Goal: Task Accomplishment & Management: Complete application form

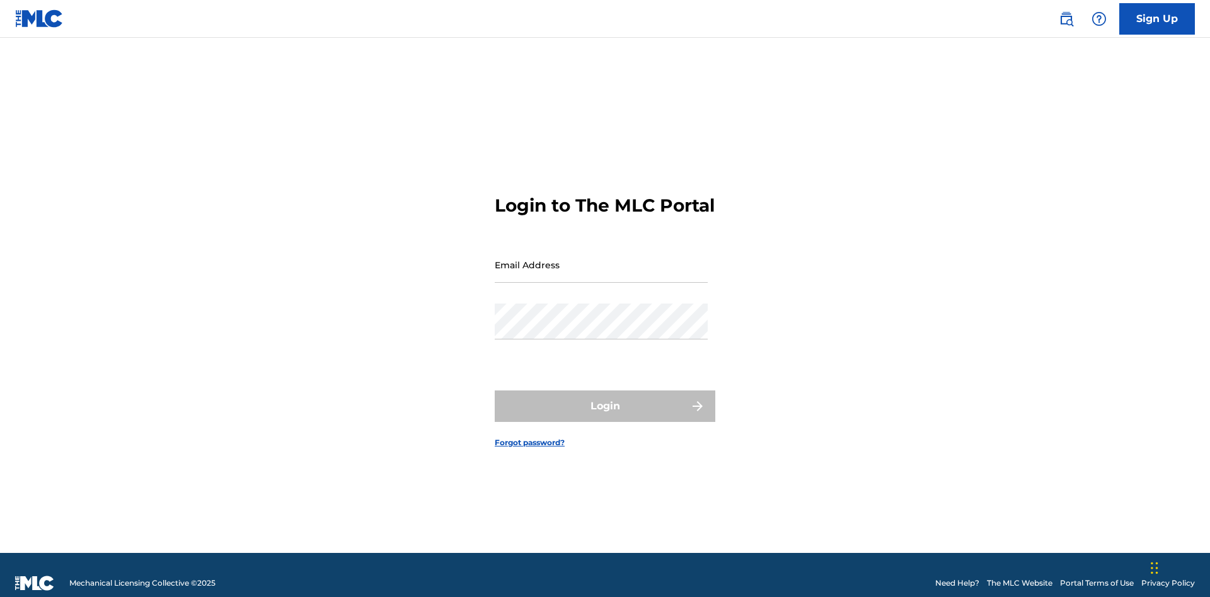
scroll to position [16, 0]
click at [601, 259] on input "Email Address" at bounding box center [601, 265] width 213 height 36
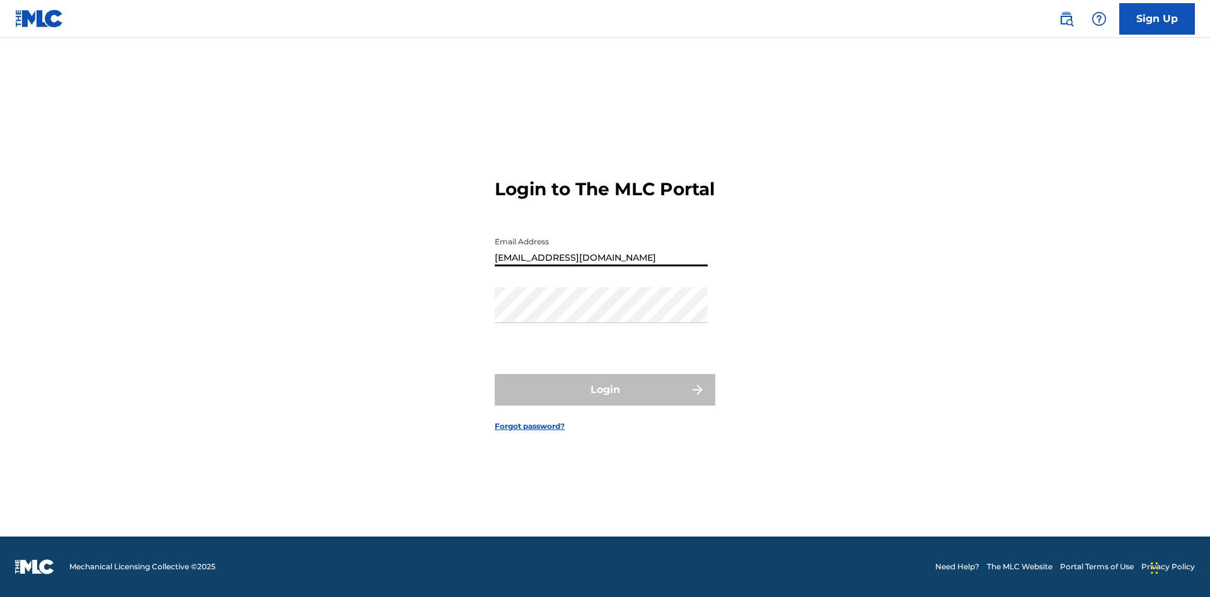
type input "[EMAIL_ADDRESS][DOMAIN_NAME]"
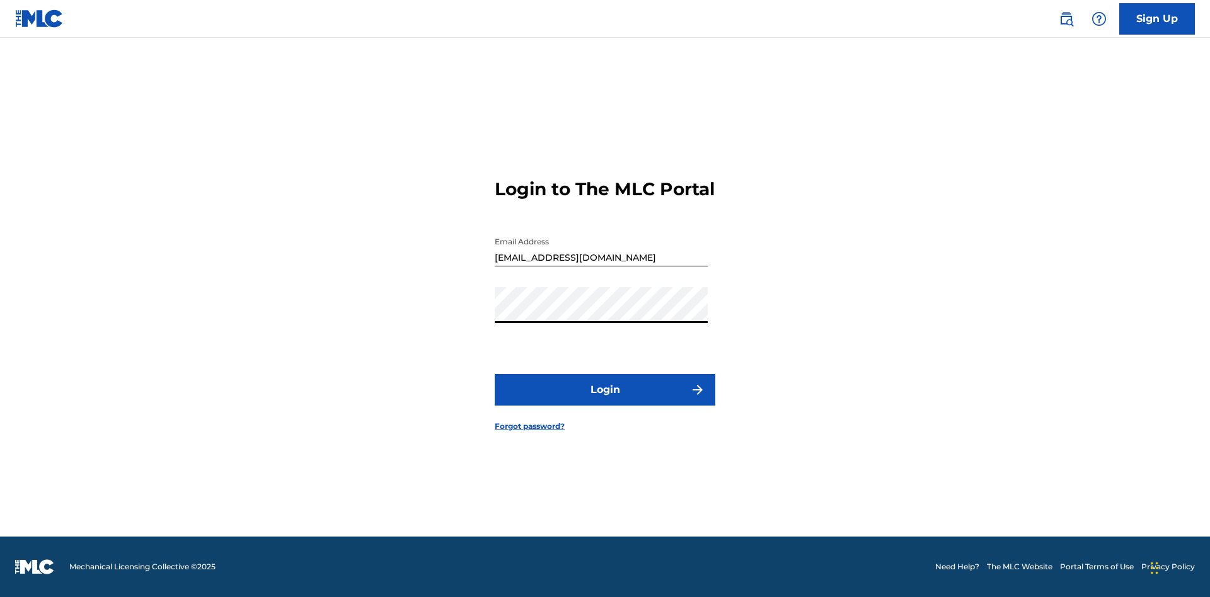
click at [605, 401] on button "Login" at bounding box center [605, 390] width 221 height 32
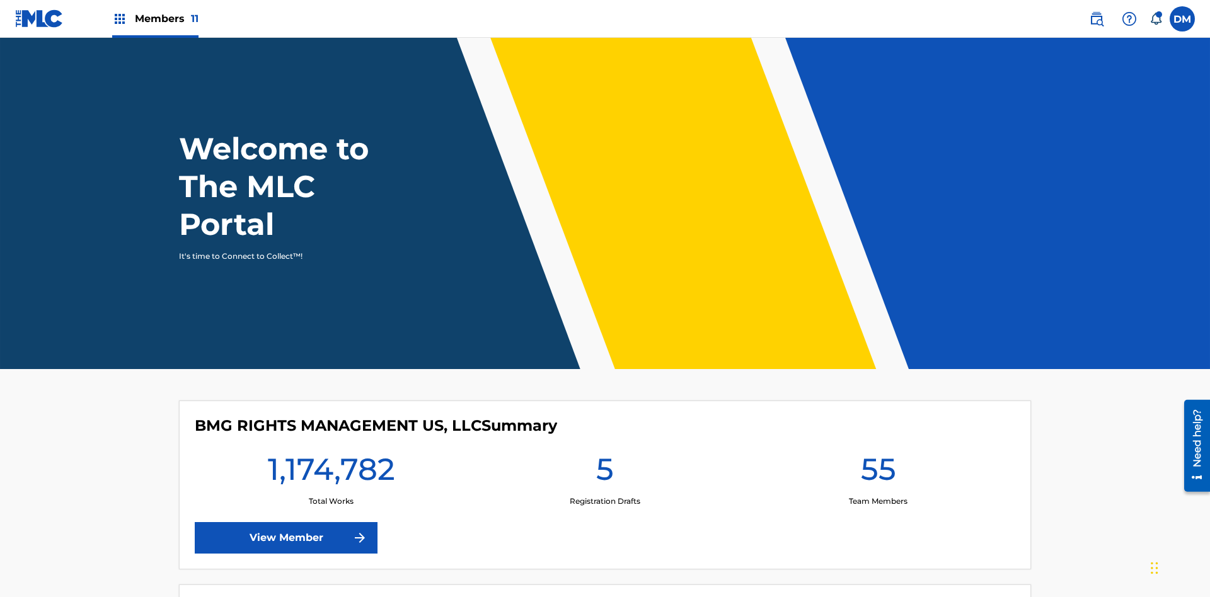
scroll to position [54, 0]
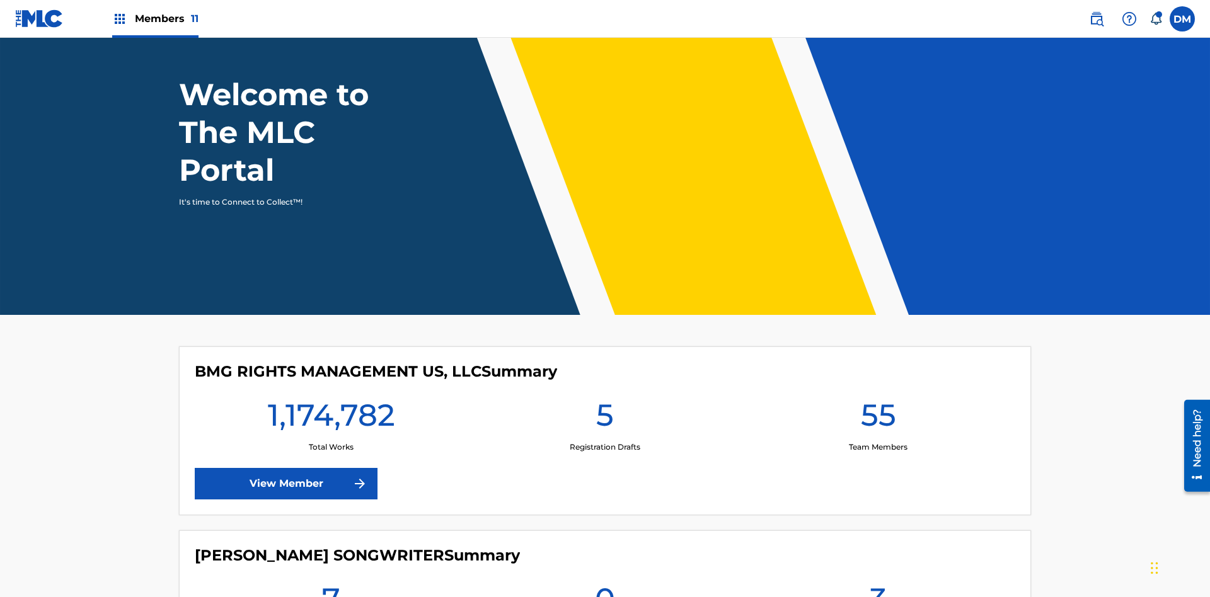
click at [155, 18] on span "Members 11" at bounding box center [167, 18] width 64 height 14
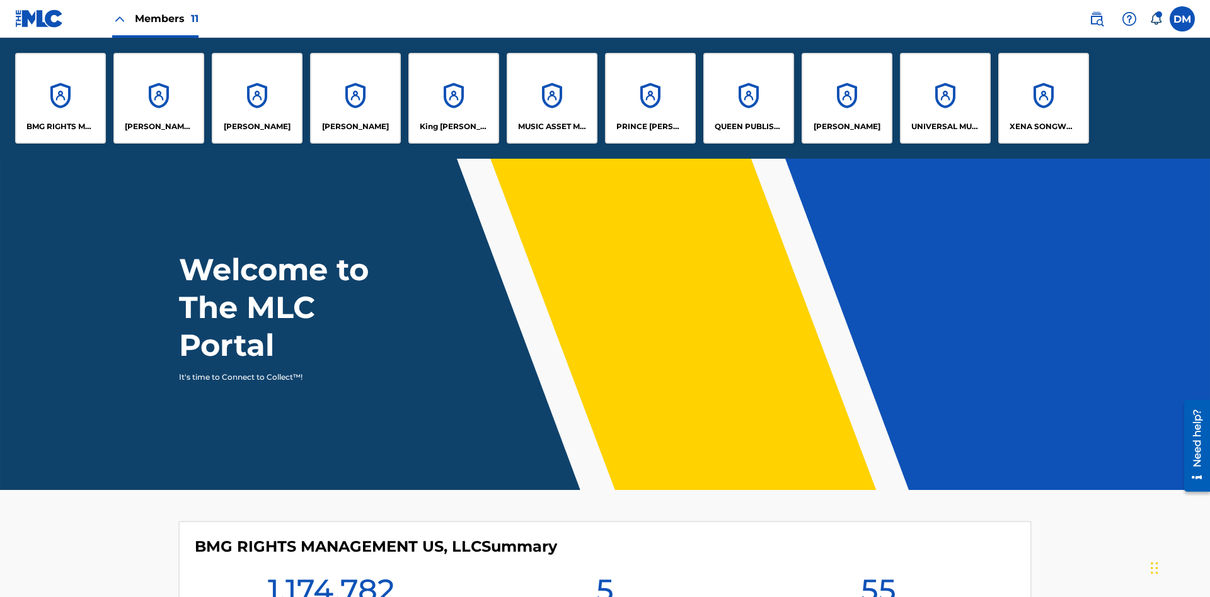
scroll to position [0, 0]
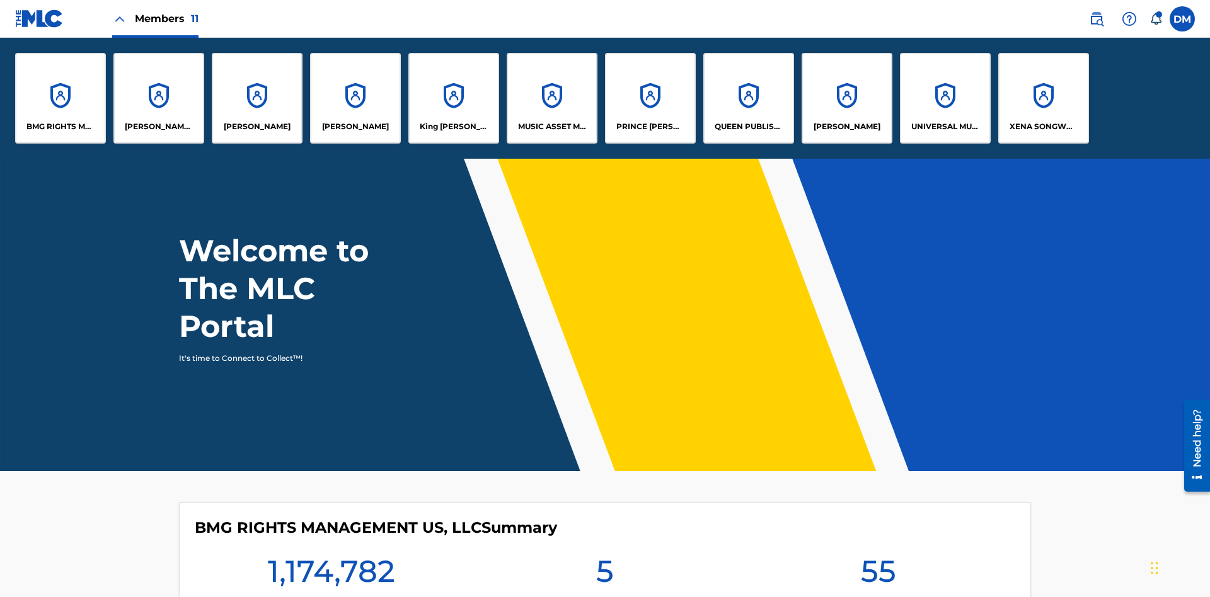
click at [748, 127] on p "QUEEN PUBLISHA" at bounding box center [749, 126] width 69 height 11
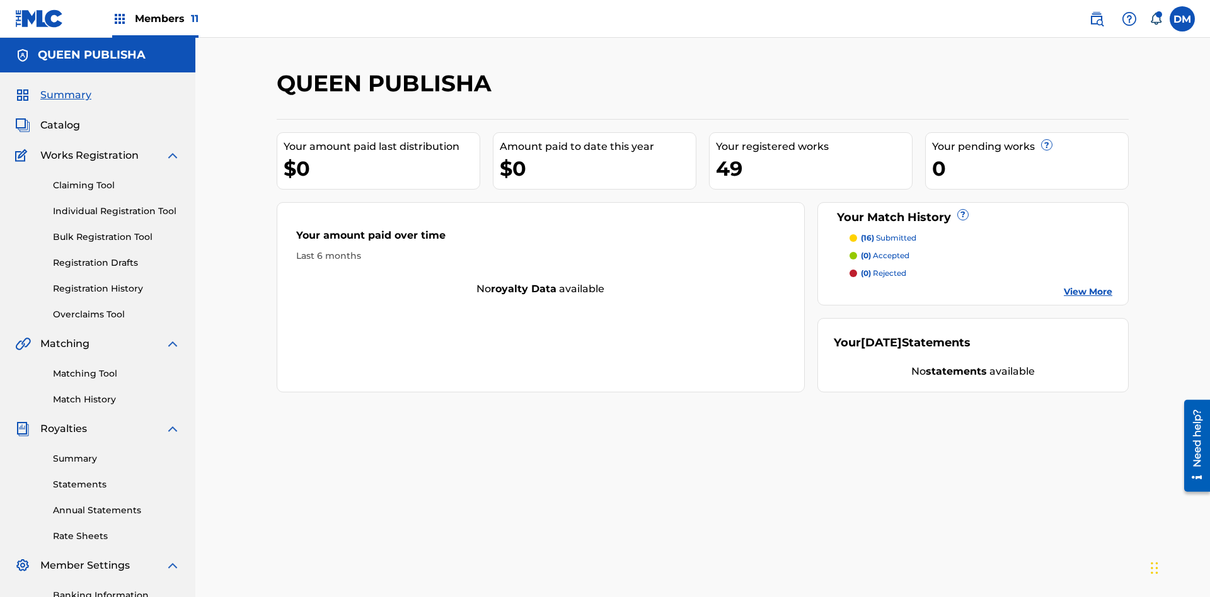
scroll to position [103, 0]
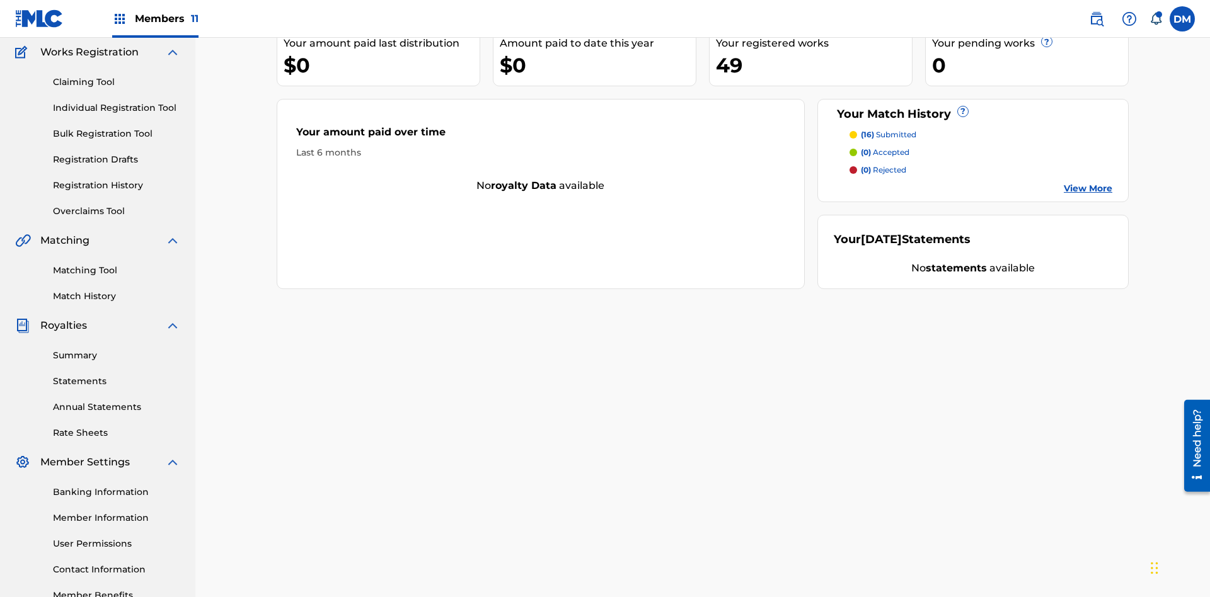
click at [117, 82] on link "Claiming Tool" at bounding box center [116, 82] width 127 height 13
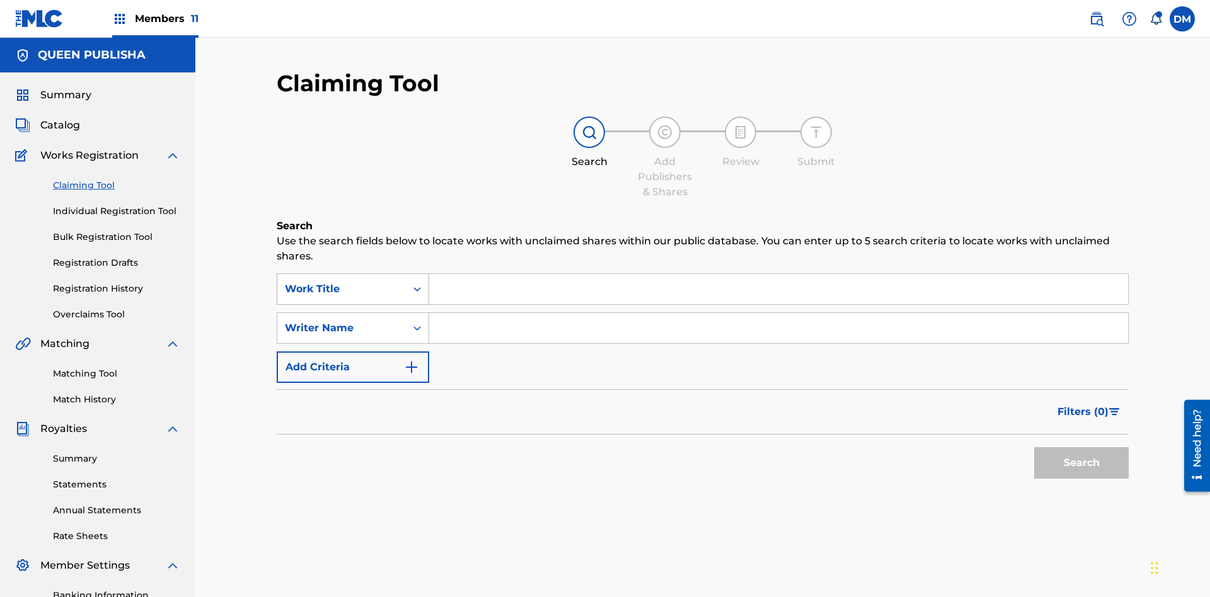
click at [342, 282] on div "Work Title" at bounding box center [341, 289] width 113 height 15
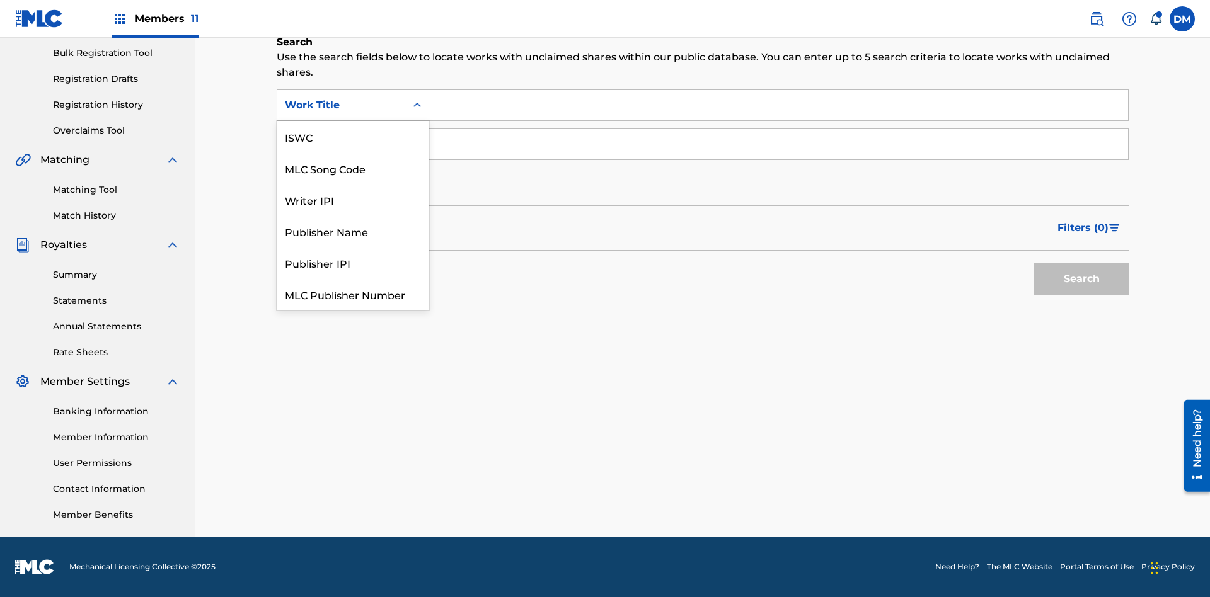
scroll to position [32, 0]
click at [353, 137] on div "MLC Song Code" at bounding box center [352, 137] width 151 height 32
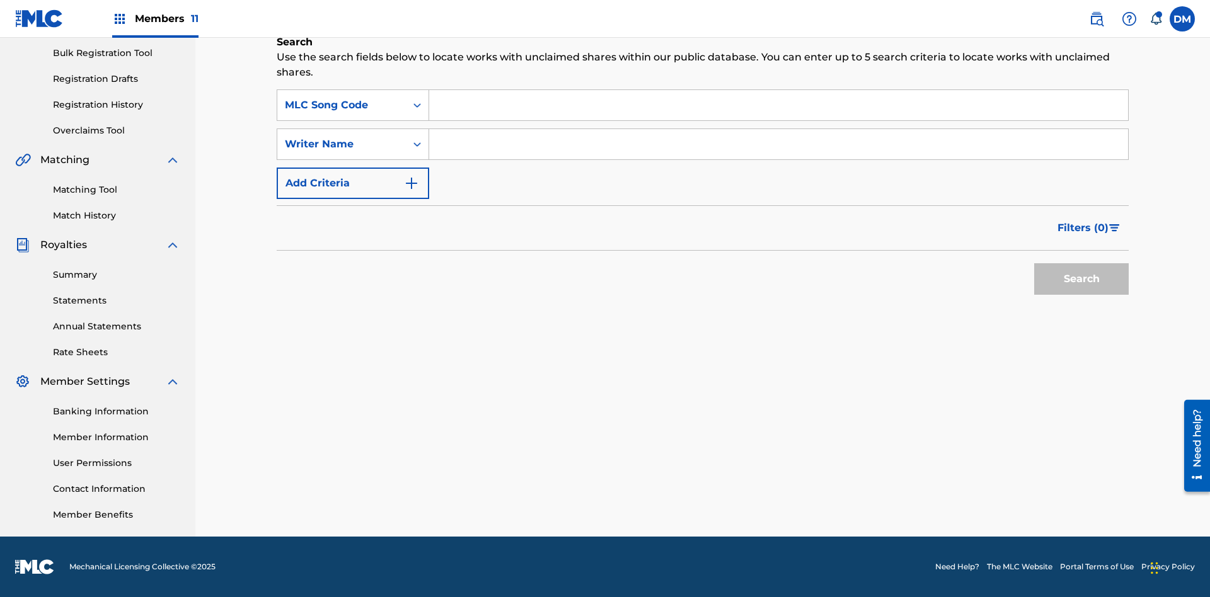
click at [778, 105] on input "Search Form" at bounding box center [778, 105] width 699 height 30
type input "OC72G2"
click at [1081, 279] on button "Search" at bounding box center [1081, 279] width 95 height 32
click at [1083, 228] on span "Filters ( 0 )" at bounding box center [1082, 228] width 51 height 15
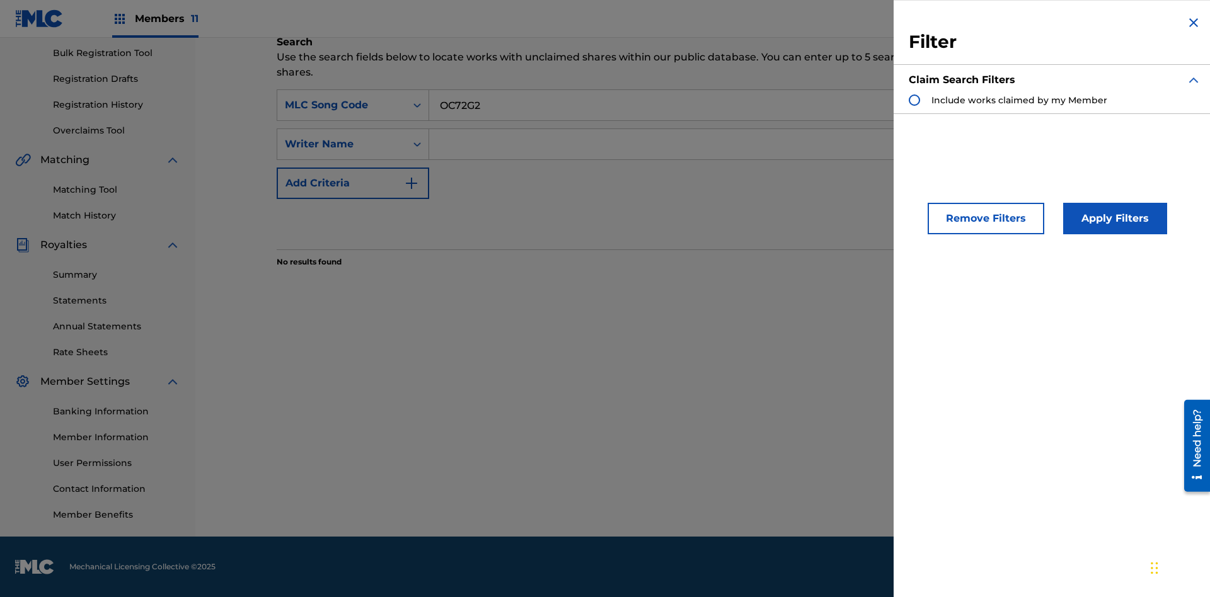
click at [914, 100] on div "Search Form" at bounding box center [914, 100] width 11 height 11
click at [1113, 219] on button "Apply Filters" at bounding box center [1115, 219] width 104 height 32
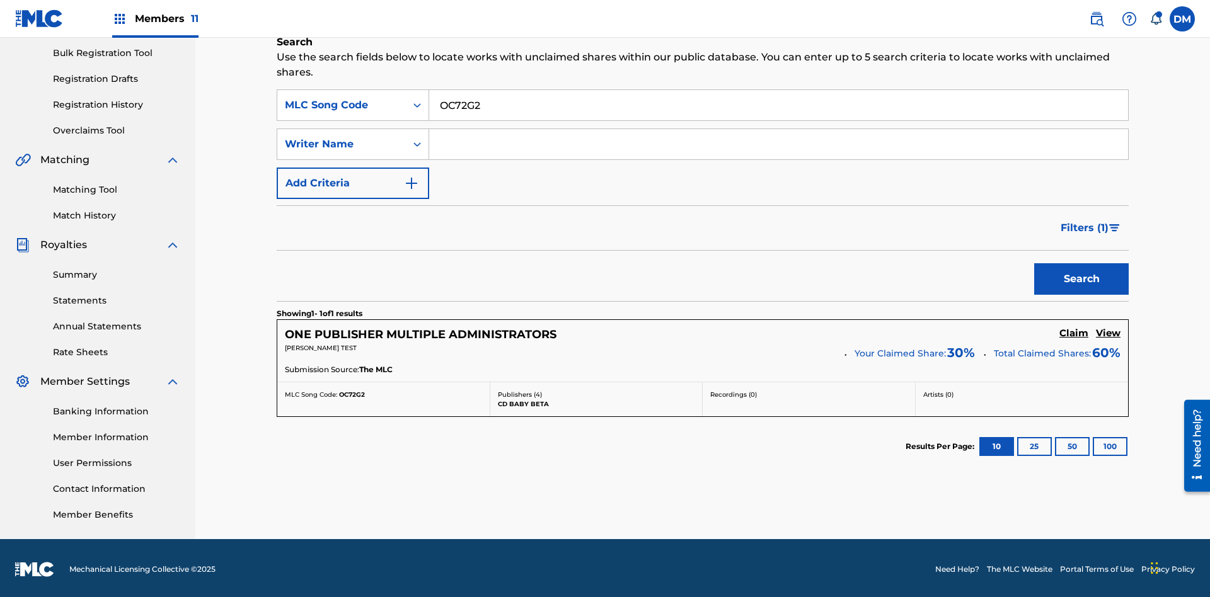
click at [1108, 331] on h5 "View" at bounding box center [1108, 334] width 25 height 12
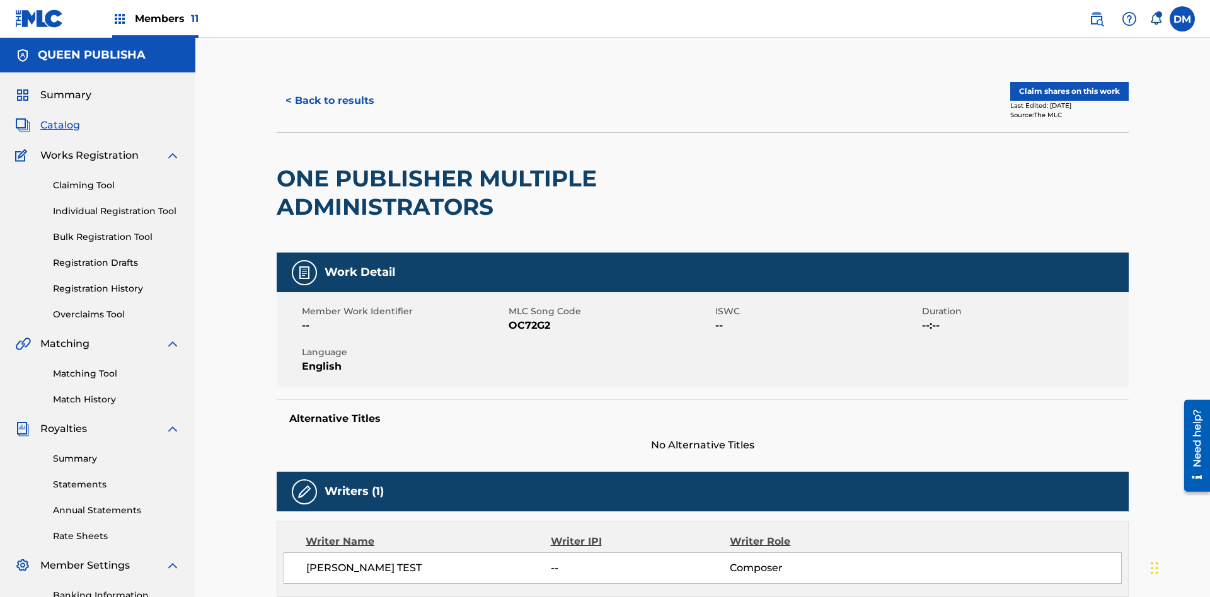
click at [1068, 85] on button "Claim shares on this work" at bounding box center [1069, 91] width 118 height 19
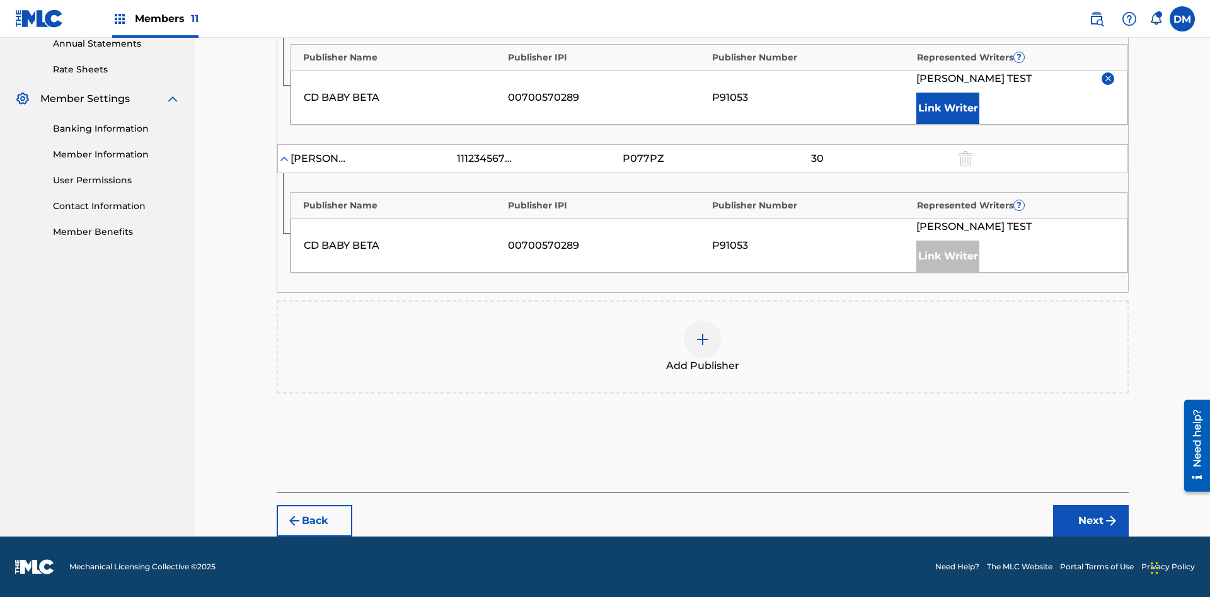
scroll to position [391, 0]
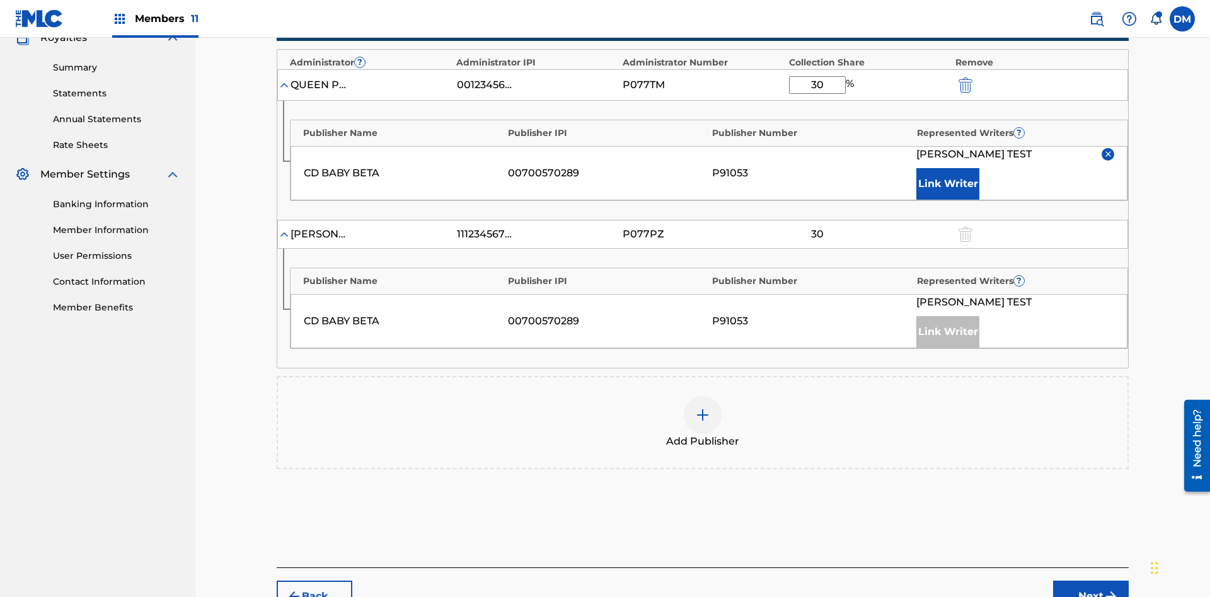
click at [817, 84] on input "30" at bounding box center [817, 85] width 57 height 18
type input "9"
click at [1091, 581] on button "Next" at bounding box center [1091, 597] width 76 height 32
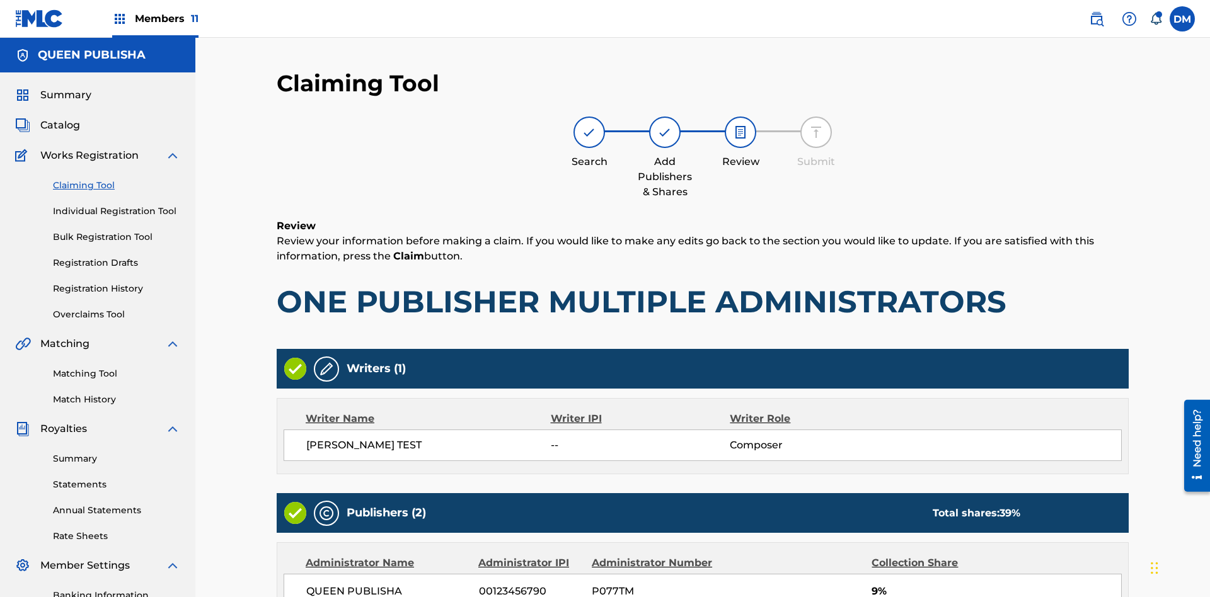
scroll to position [352, 0]
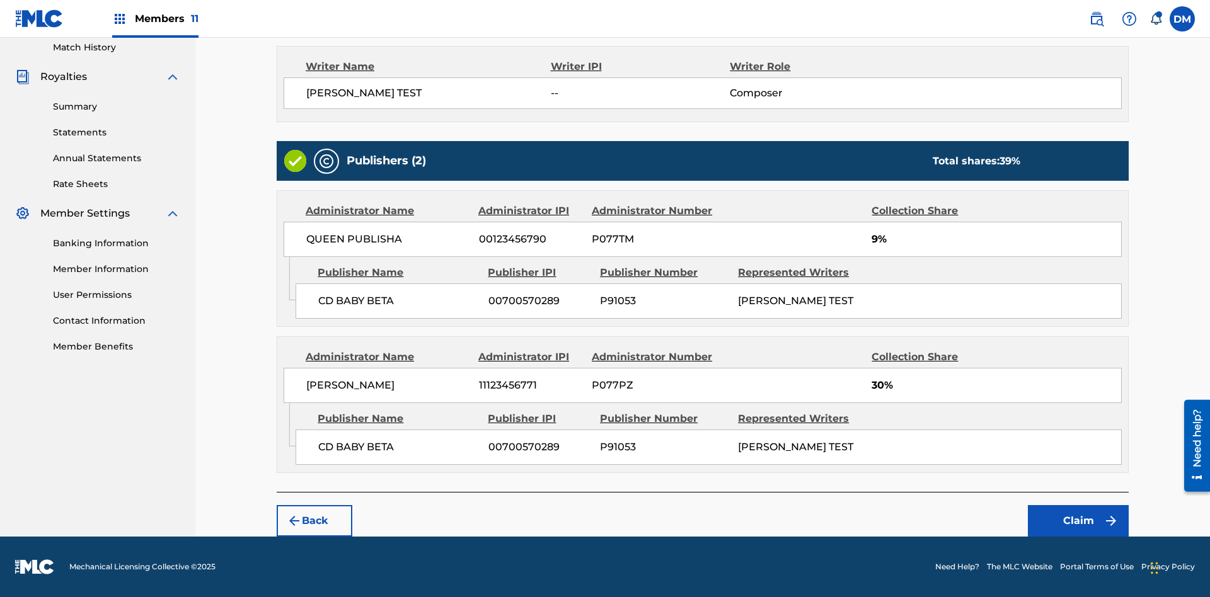
click at [1078, 521] on button "Claim" at bounding box center [1078, 521] width 101 height 32
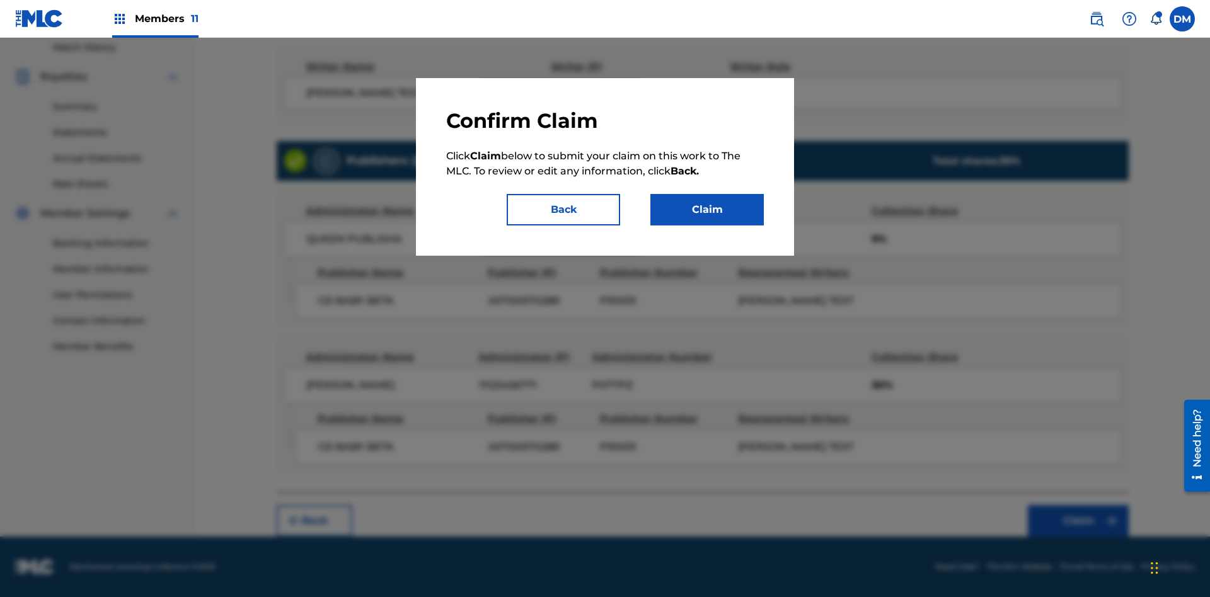
click at [707, 210] on button "Claim" at bounding box center [706, 210] width 113 height 32
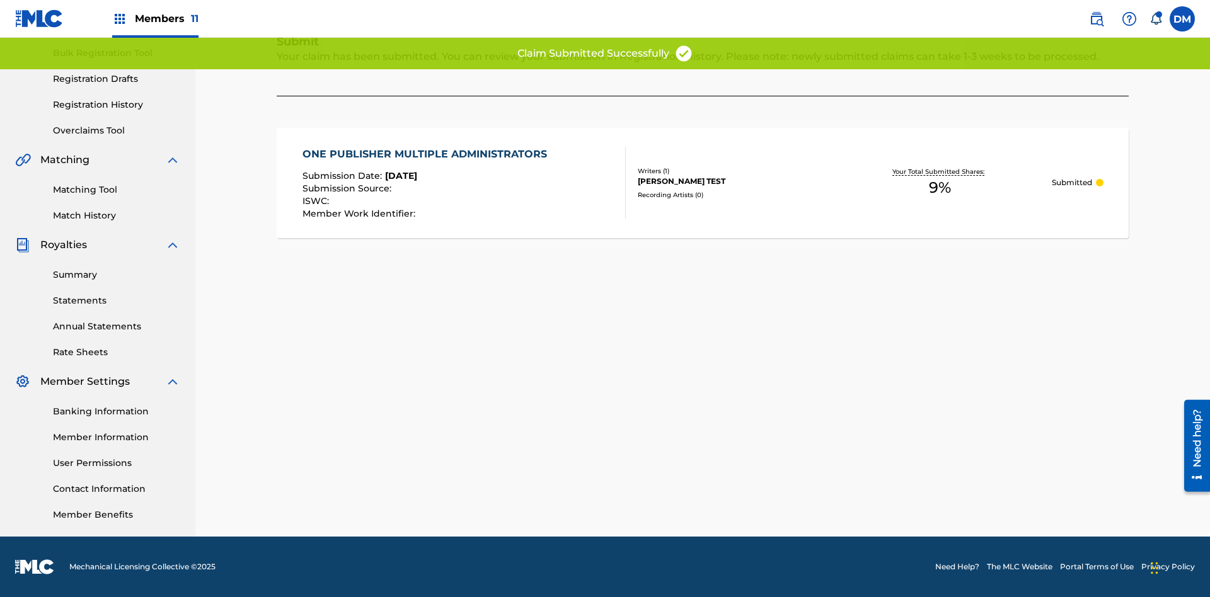
scroll to position [184, 0]
click at [117, 105] on link "Registration History" at bounding box center [116, 104] width 127 height 13
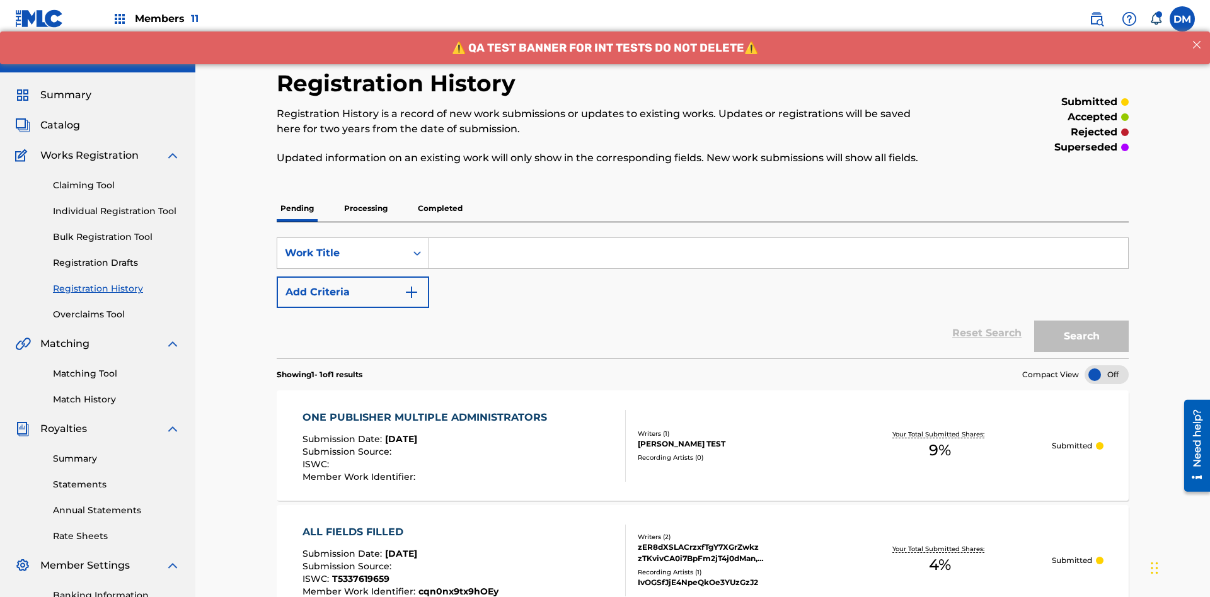
click at [778, 238] on input "Search Form" at bounding box center [778, 253] width 699 height 30
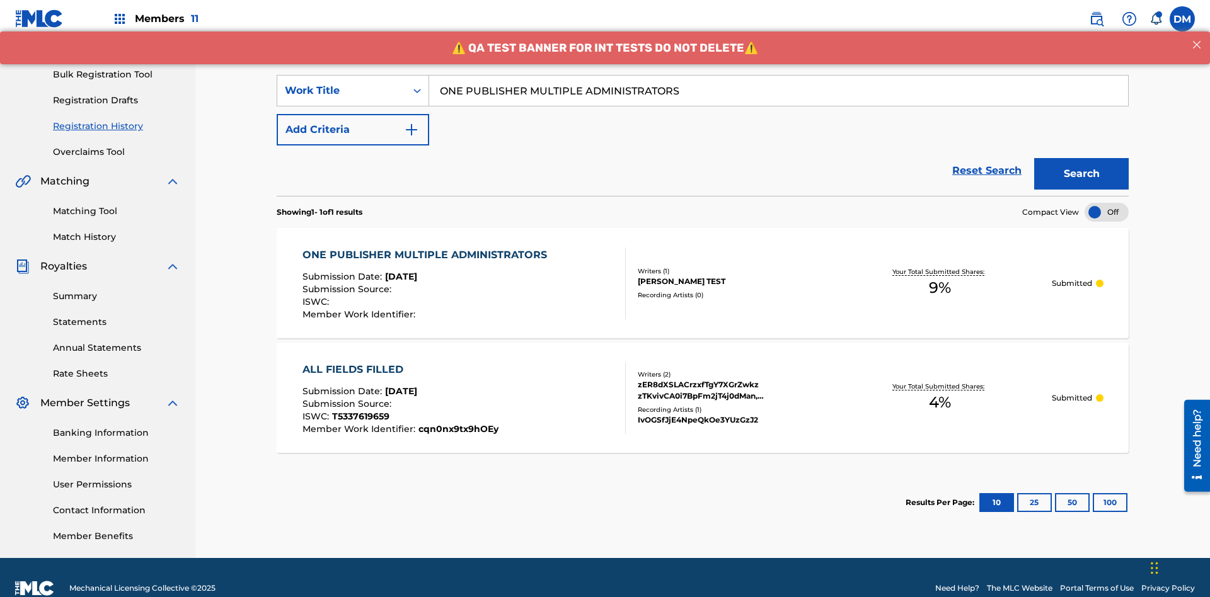
type input "ONE PUBLISHER MULTIPLE ADMINISTRATORS"
click at [1081, 158] on button "Search" at bounding box center [1081, 174] width 95 height 32
